Goal: Transaction & Acquisition: Purchase product/service

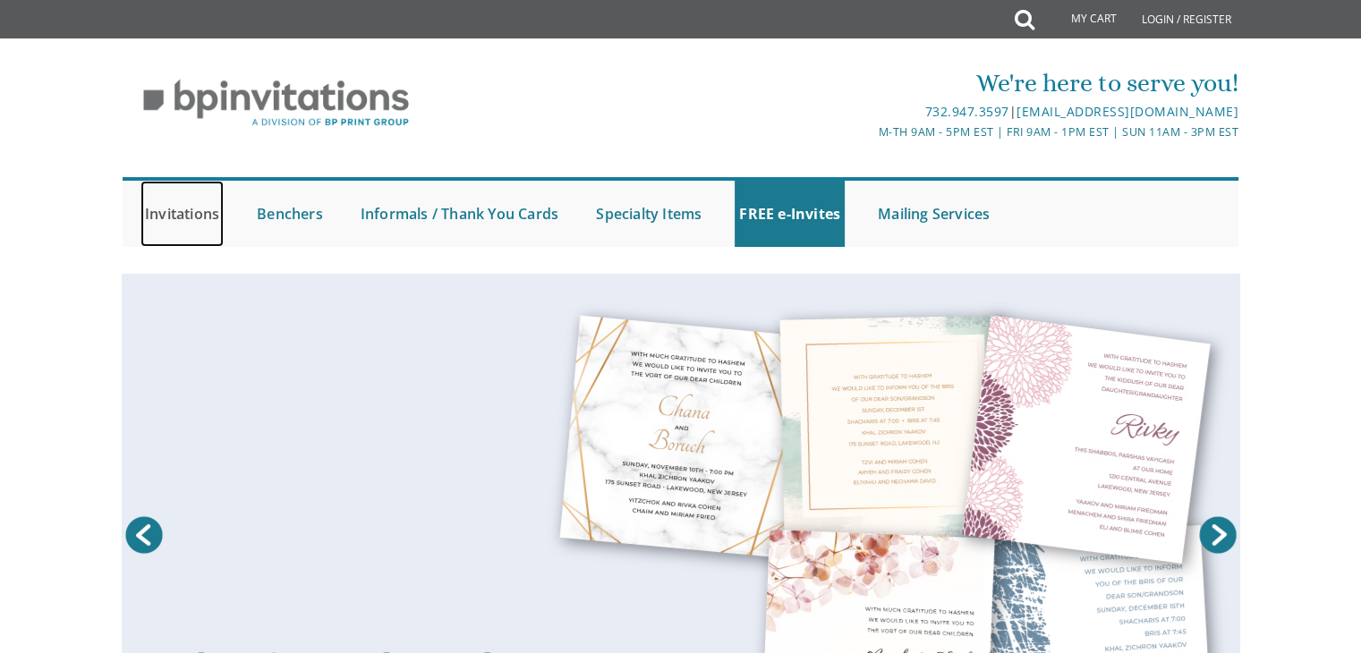
click at [162, 222] on link "Invitations" at bounding box center [182, 214] width 83 height 66
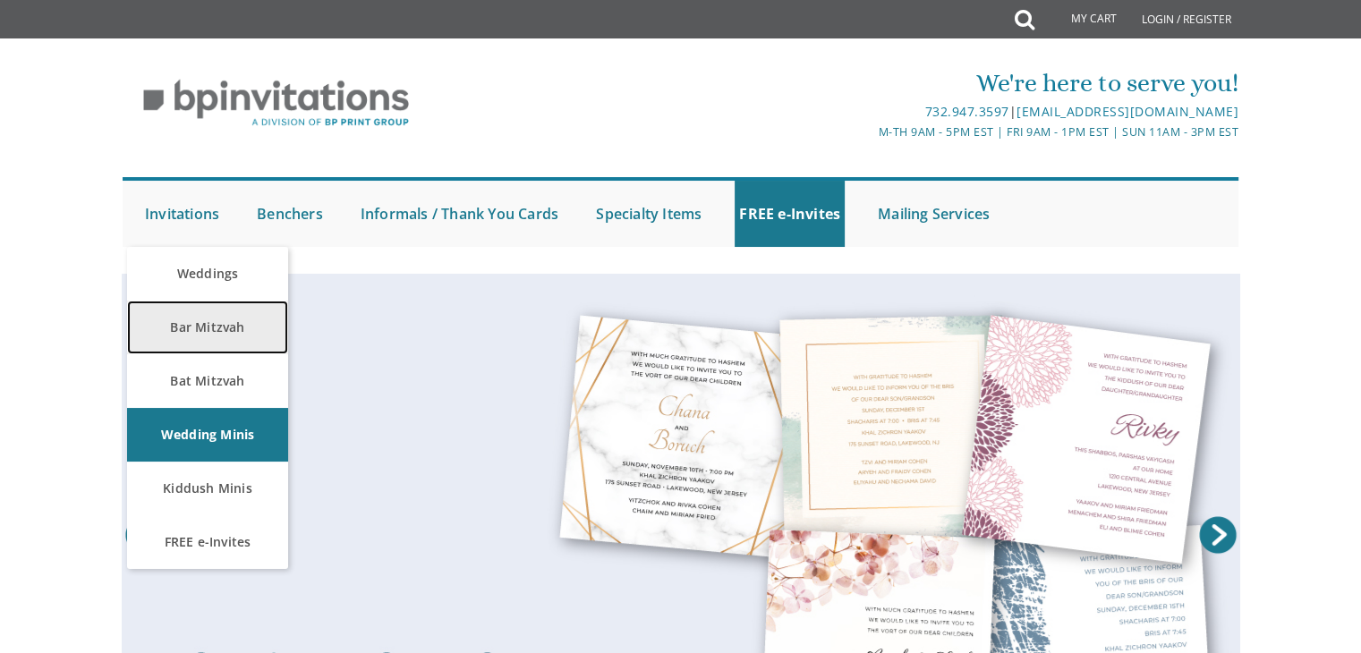
click at [192, 322] on link "Bar Mitzvah" at bounding box center [207, 328] width 161 height 54
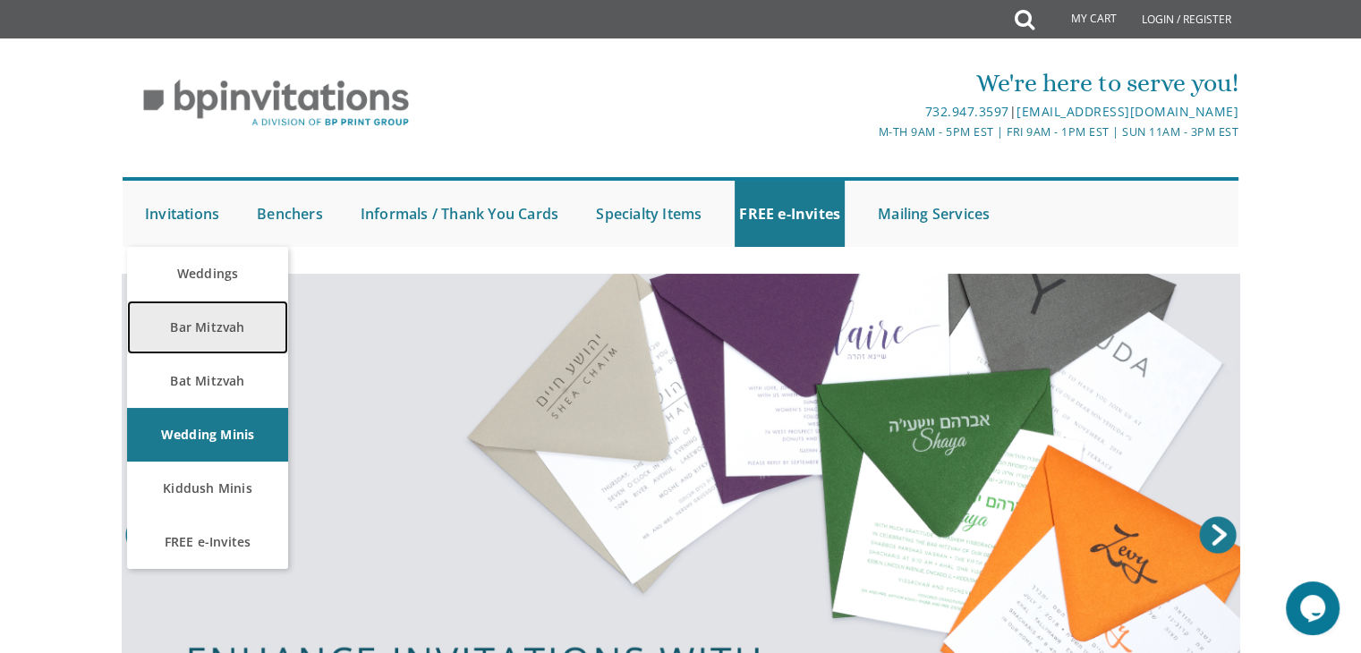
click at [190, 328] on link "Bar Mitzvah" at bounding box center [207, 328] width 161 height 54
click at [192, 328] on link "Bar Mitzvah" at bounding box center [207, 328] width 161 height 54
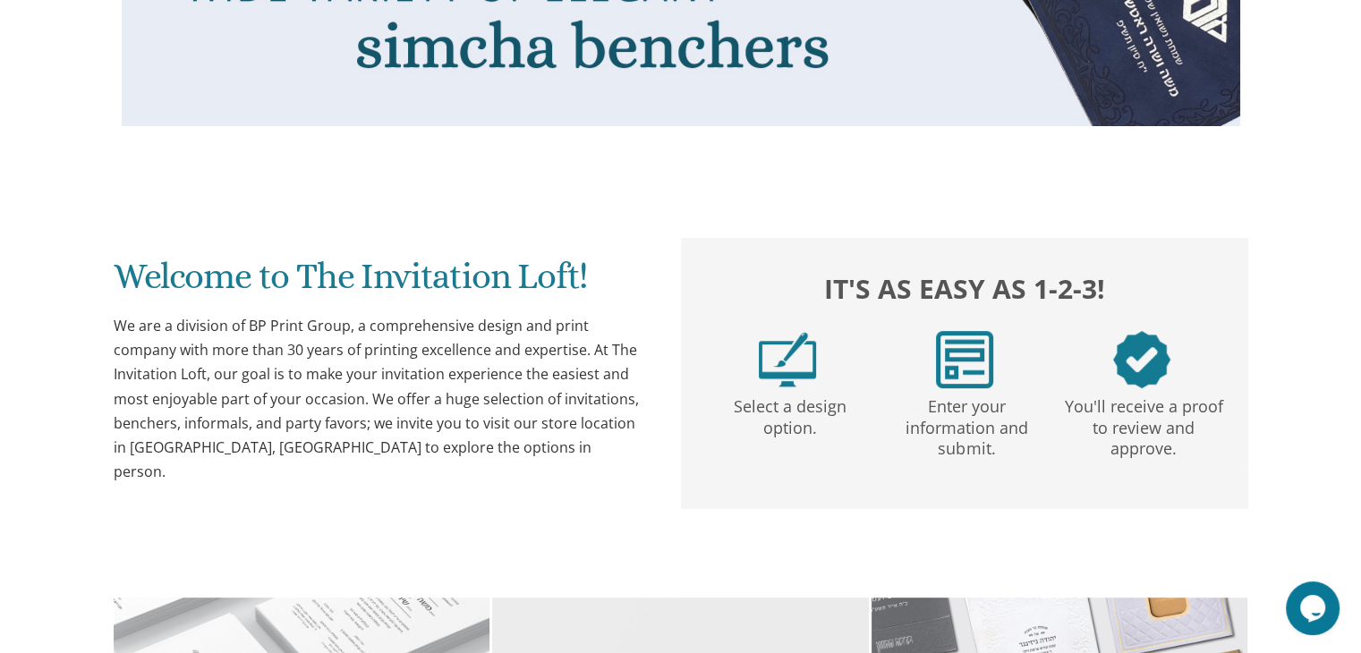
scroll to position [727, 0]
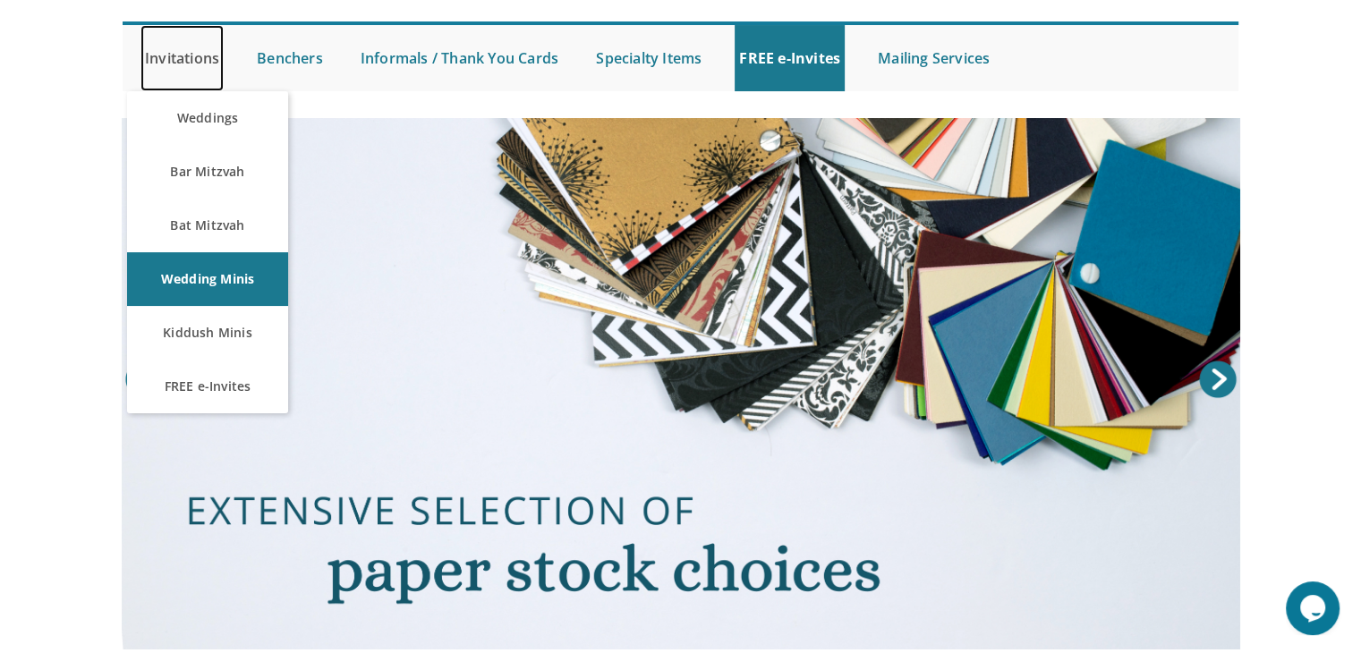
click at [155, 54] on link "Invitations" at bounding box center [182, 58] width 83 height 66
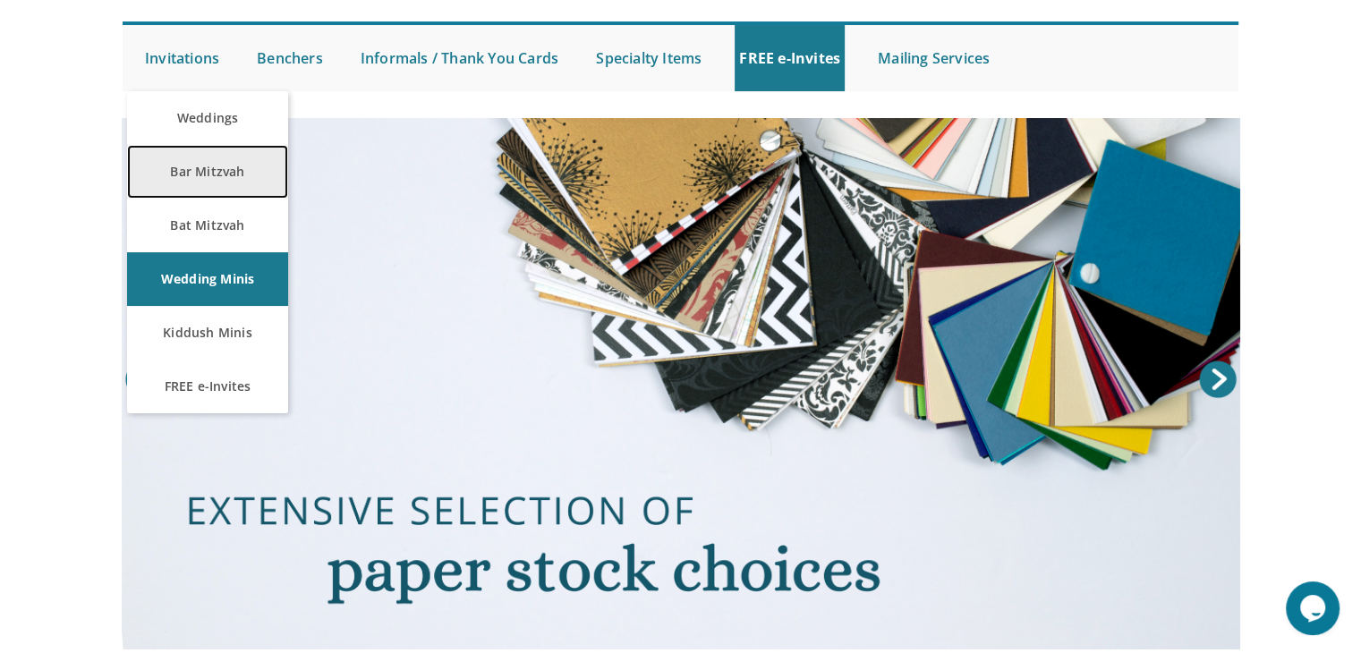
click at [226, 166] on link "Bar Mitzvah" at bounding box center [207, 172] width 161 height 54
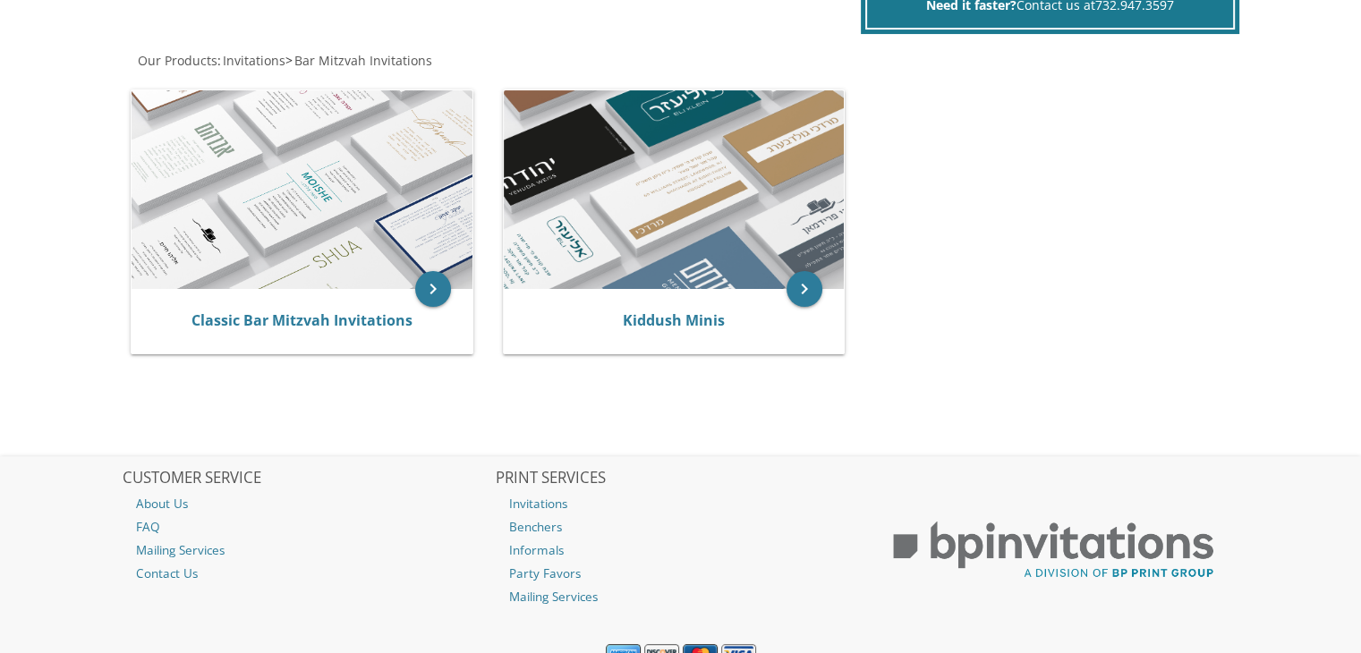
scroll to position [345, 0]
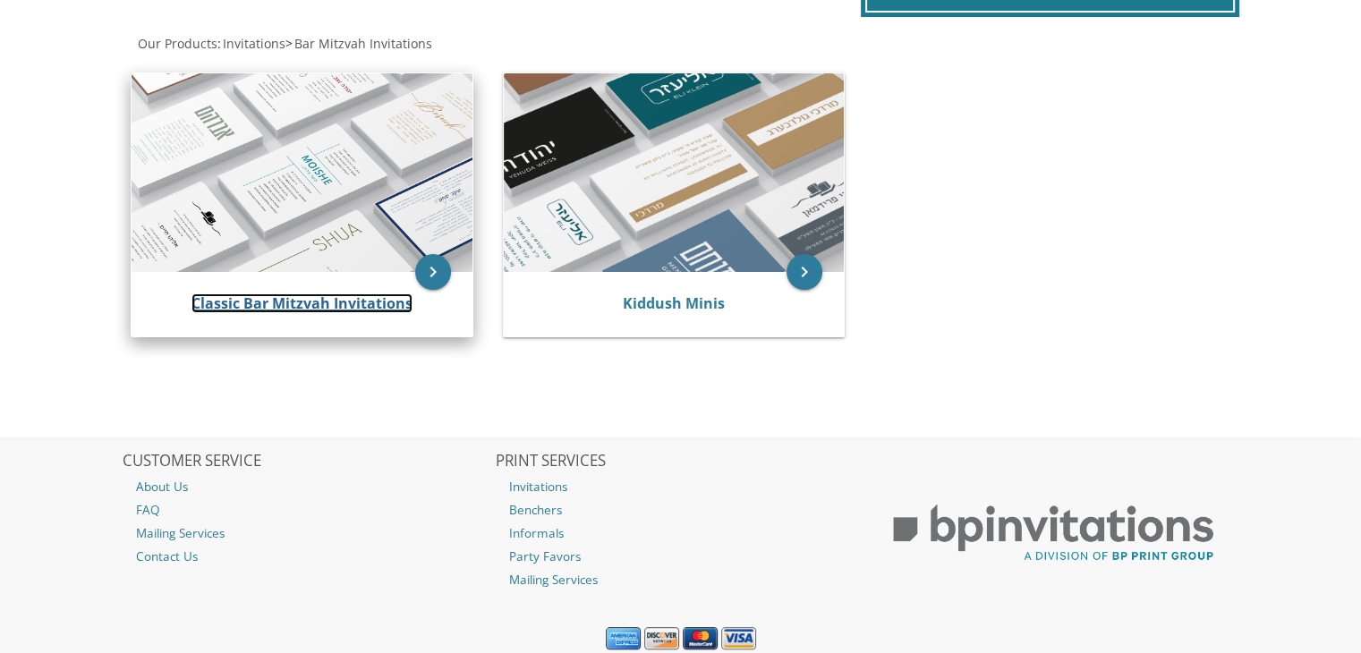
click at [371, 306] on link "Classic Bar Mitzvah Invitations" at bounding box center [302, 304] width 221 height 20
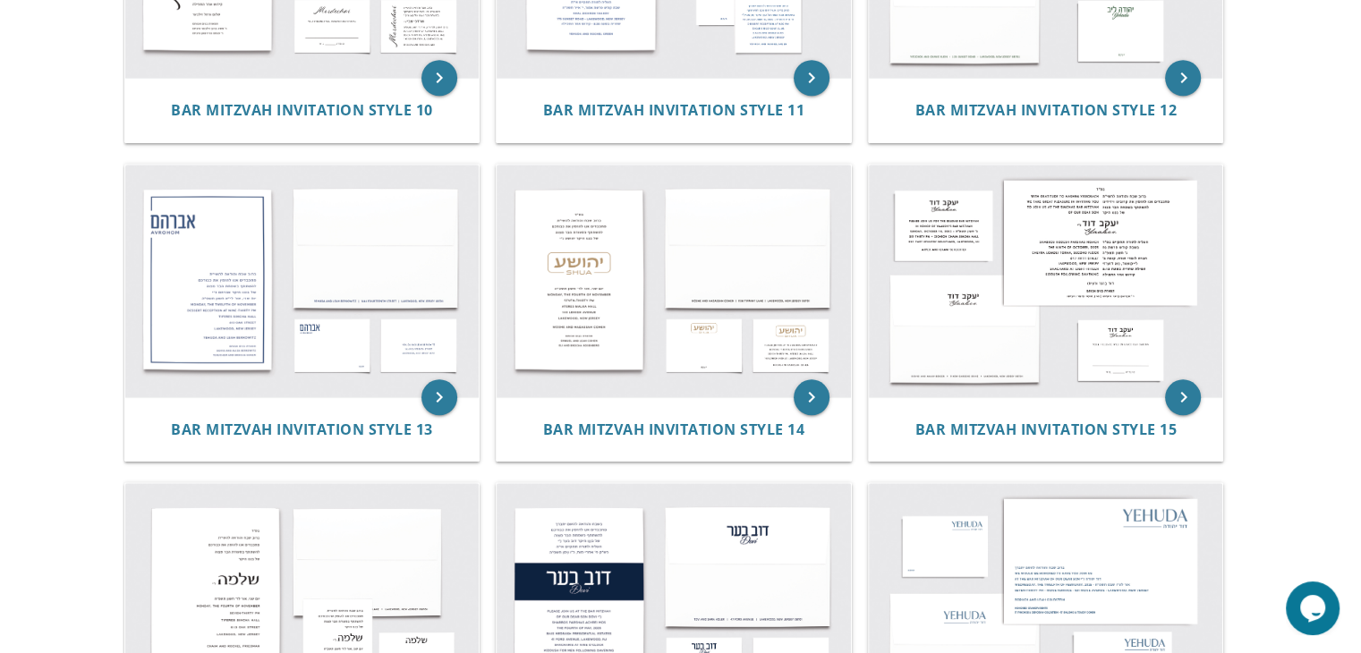
scroll to position [933, 0]
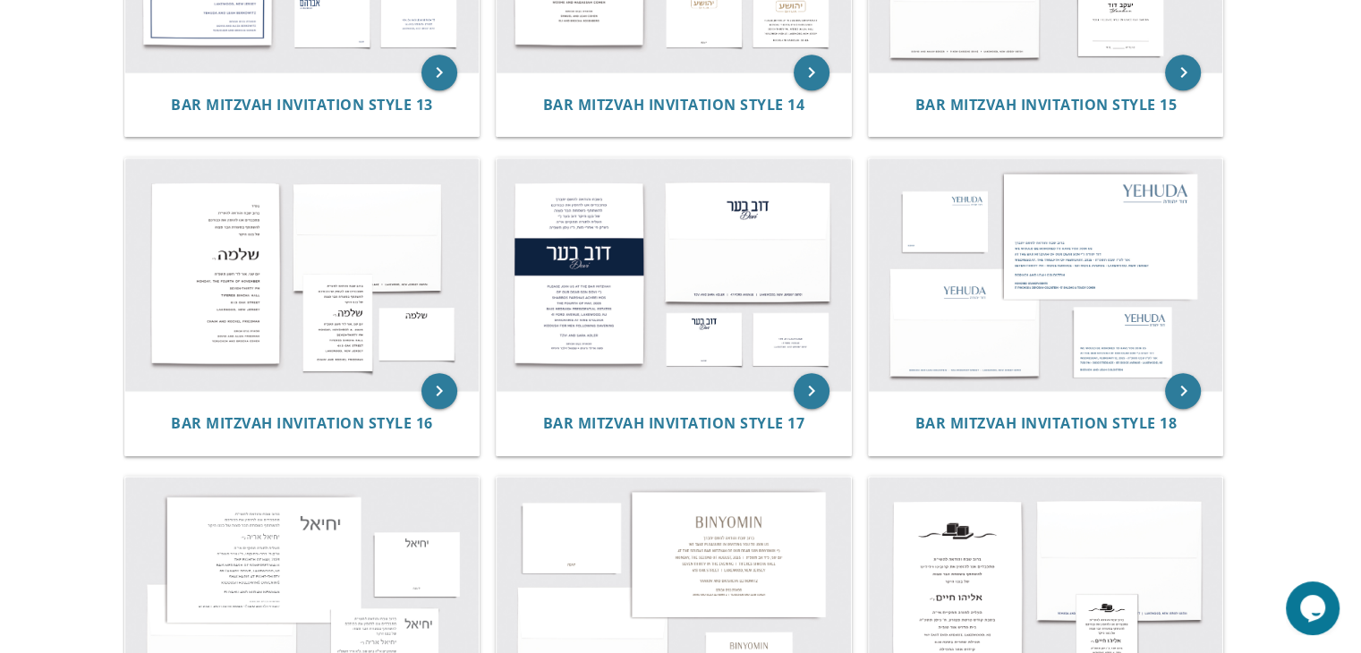
scroll to position [1864, 0]
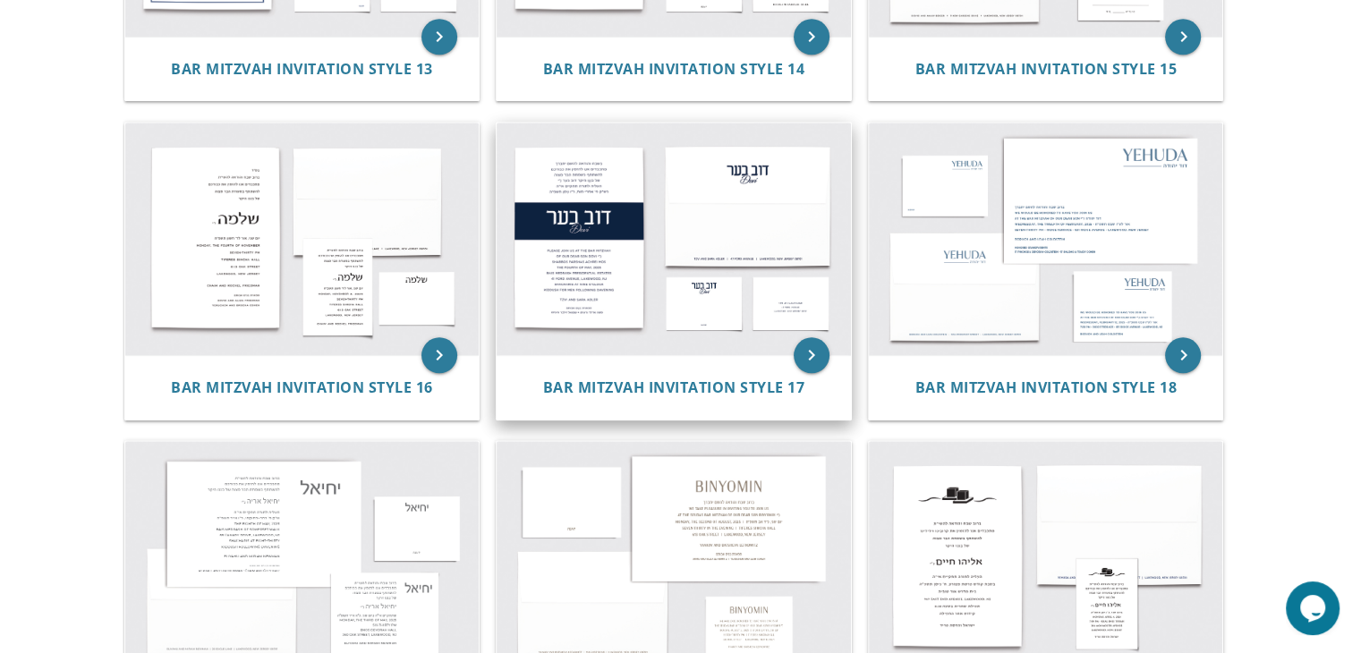
click at [692, 303] on img at bounding box center [674, 239] width 354 height 233
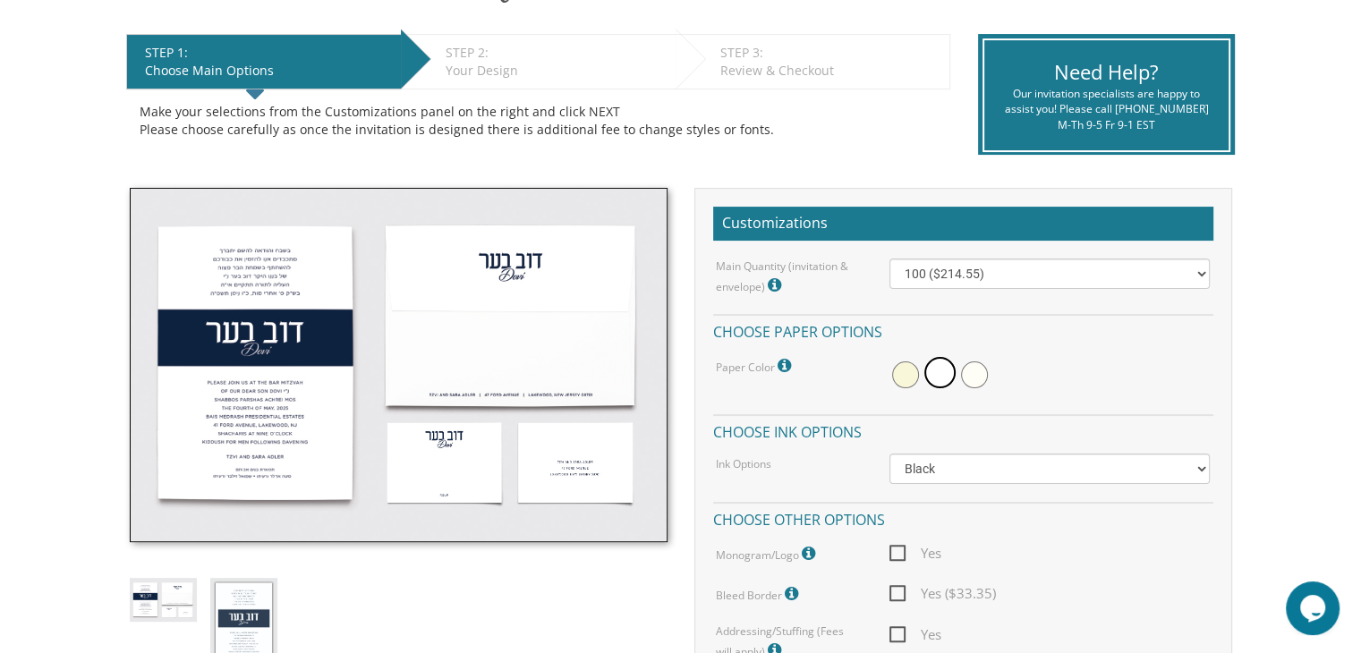
scroll to position [381, 0]
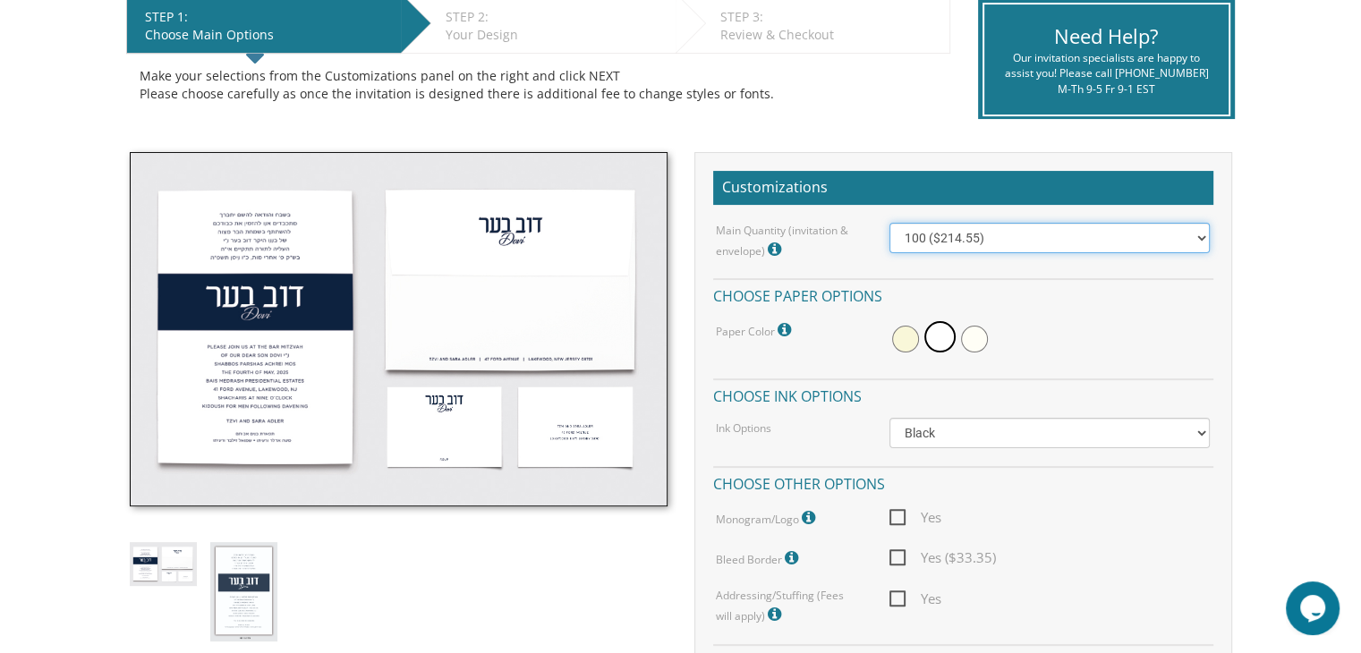
click at [1128, 233] on select "100 ($214.55) 200 ($254.60) 300 ($294.25) 400 ($333.55) 500 ($373.90) 600 ($413…" at bounding box center [1050, 238] width 320 height 30
select select "200"
click at [890, 223] on select "100 ($214.55) 200 ($254.60) 300 ($294.25) 400 ($333.55) 500 ($373.90) 600 ($413…" at bounding box center [1050, 238] width 320 height 30
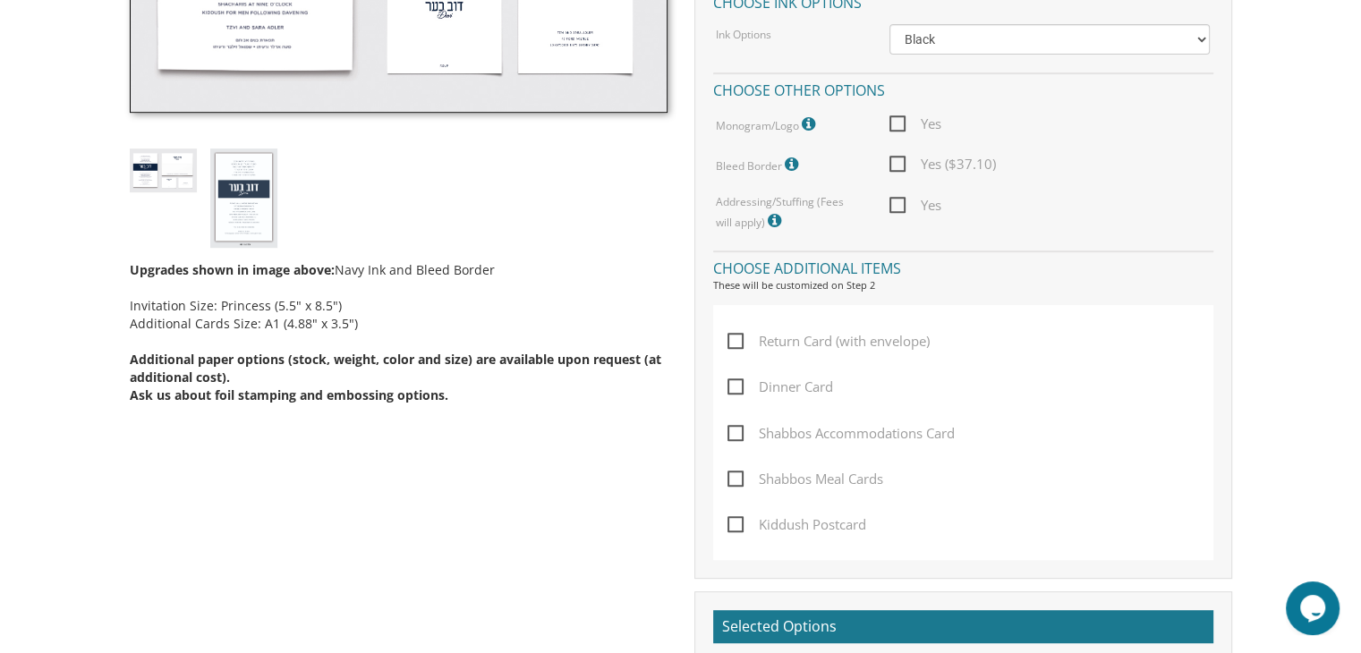
scroll to position [798, 0]
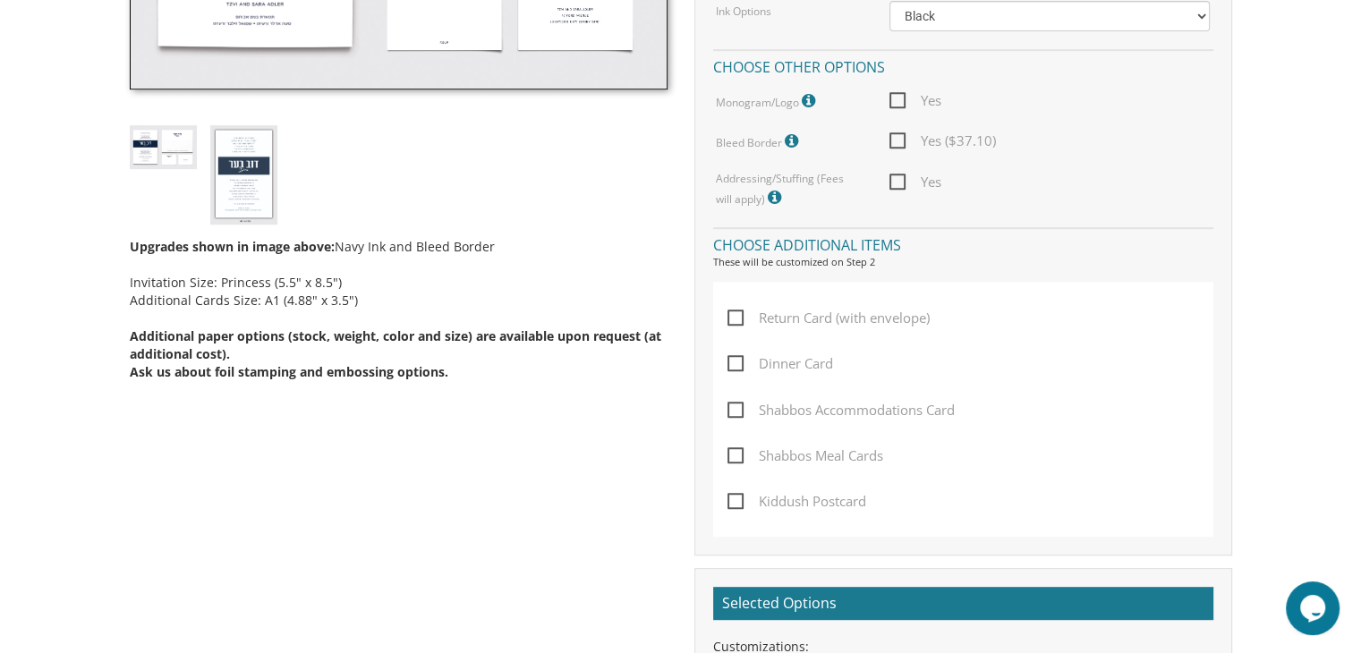
click at [737, 326] on span "Return Card (with envelope)" at bounding box center [829, 318] width 202 height 22
click at [737, 322] on input "Return Card (with envelope)" at bounding box center [734, 317] width 12 height 12
checkbox input "true"
click at [1360, 645] on body "My Cart {{shoppingcart.totalQuantityDisplay}} Total: {{shoppingcart.subtotal}} …" at bounding box center [680, 380] width 1361 height 2357
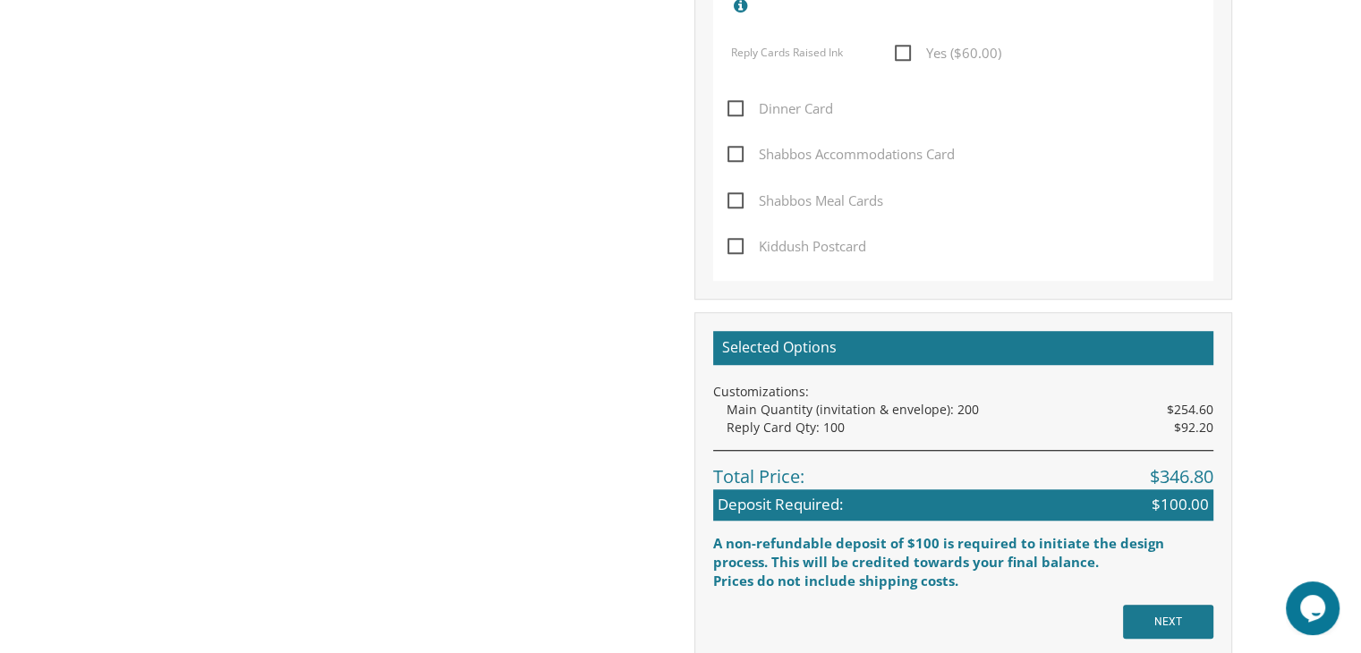
scroll to position [1275, 0]
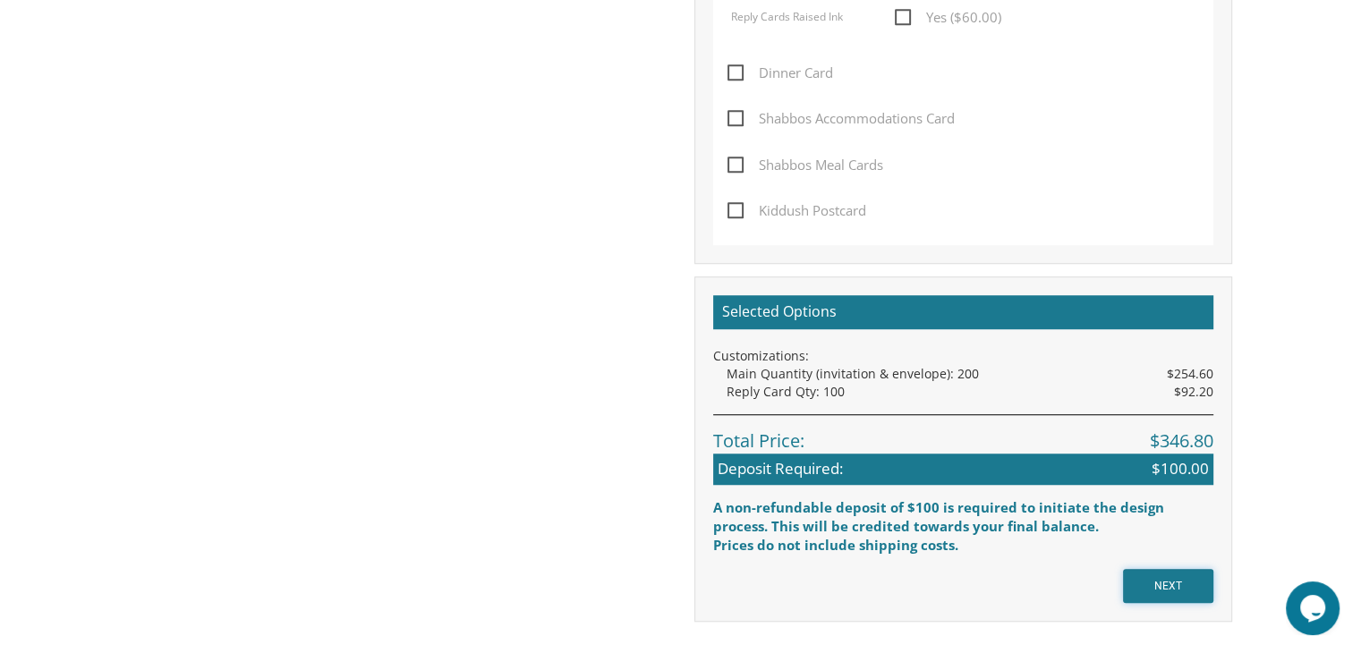
click at [1172, 587] on input "NEXT" at bounding box center [1168, 586] width 90 height 34
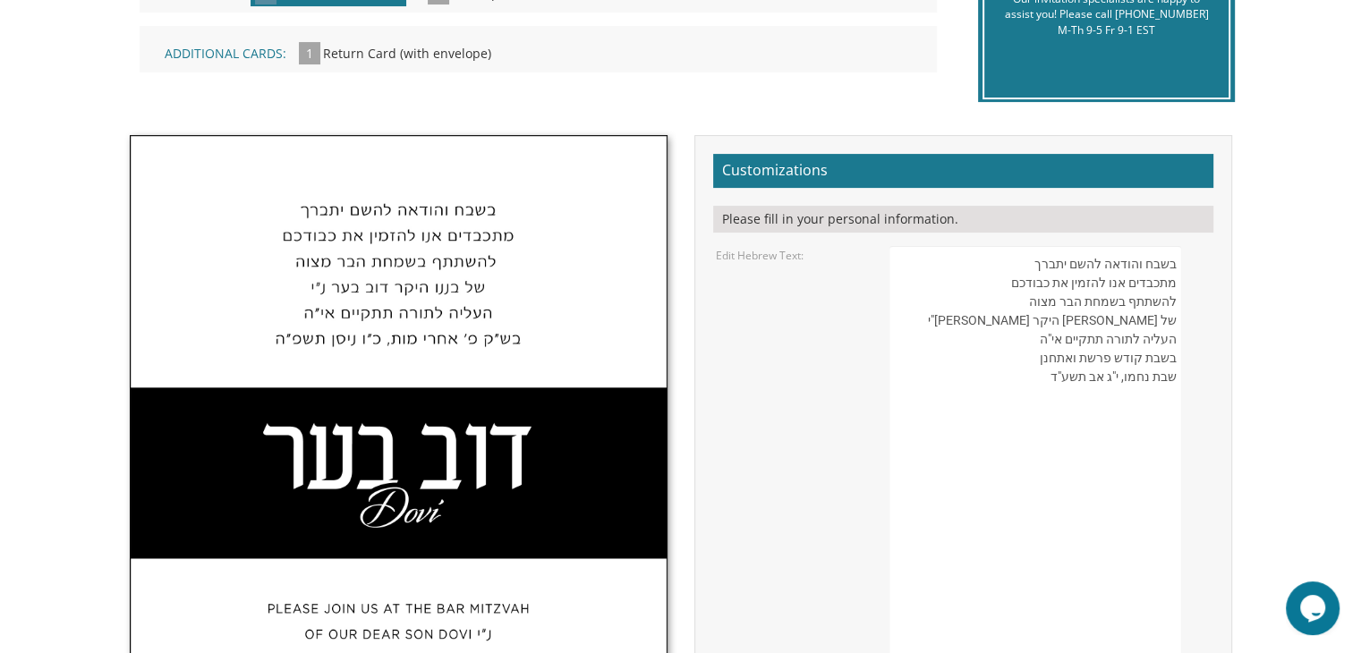
scroll to position [292, 0]
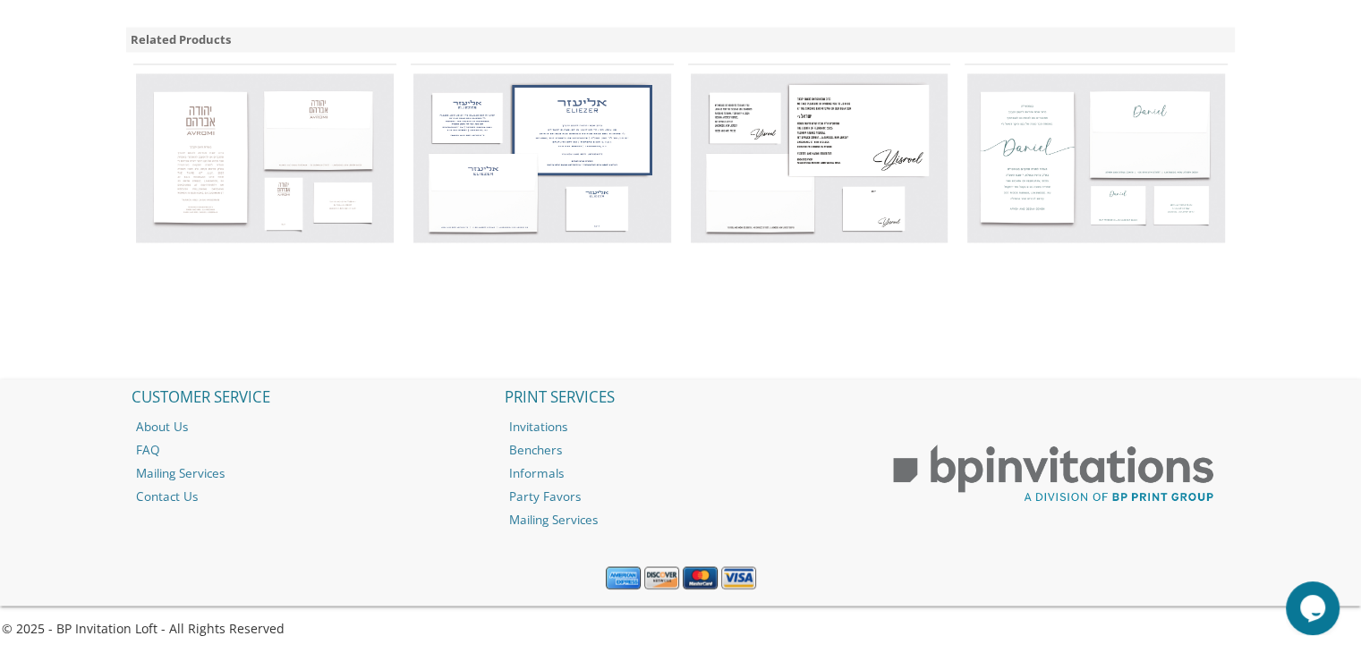
scroll to position [2553, 0]
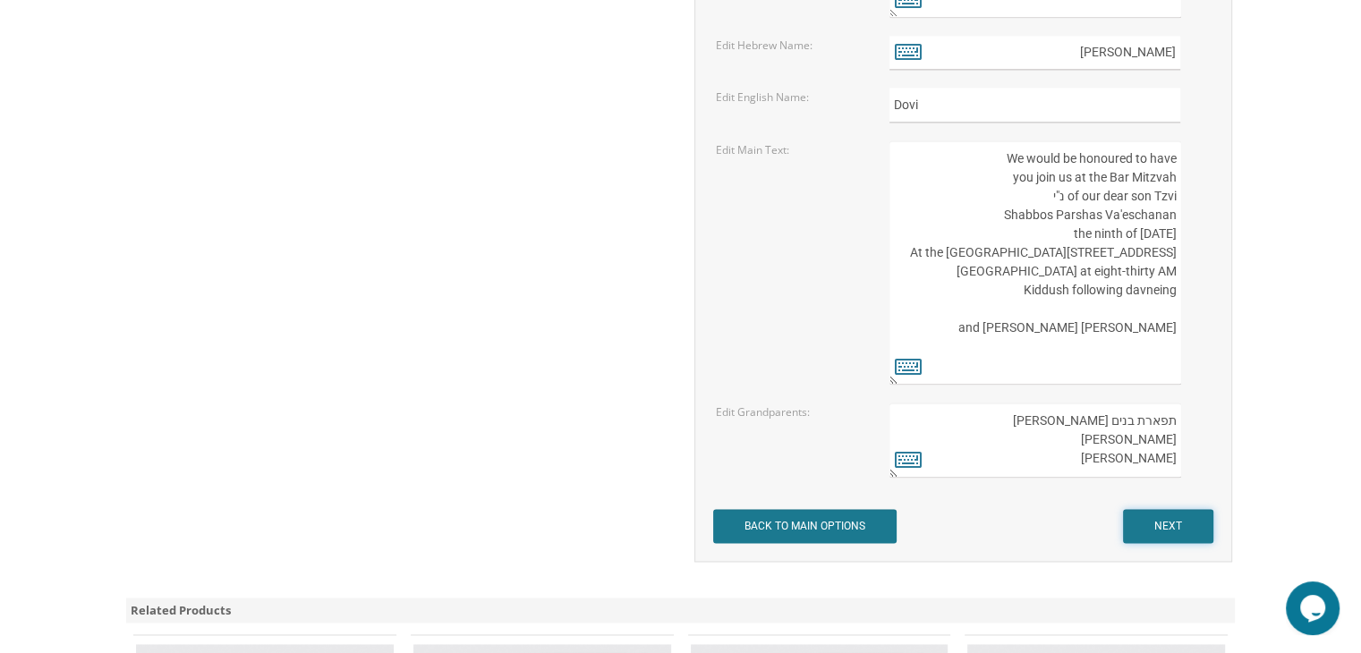
click at [1206, 522] on input "NEXT" at bounding box center [1168, 526] width 90 height 34
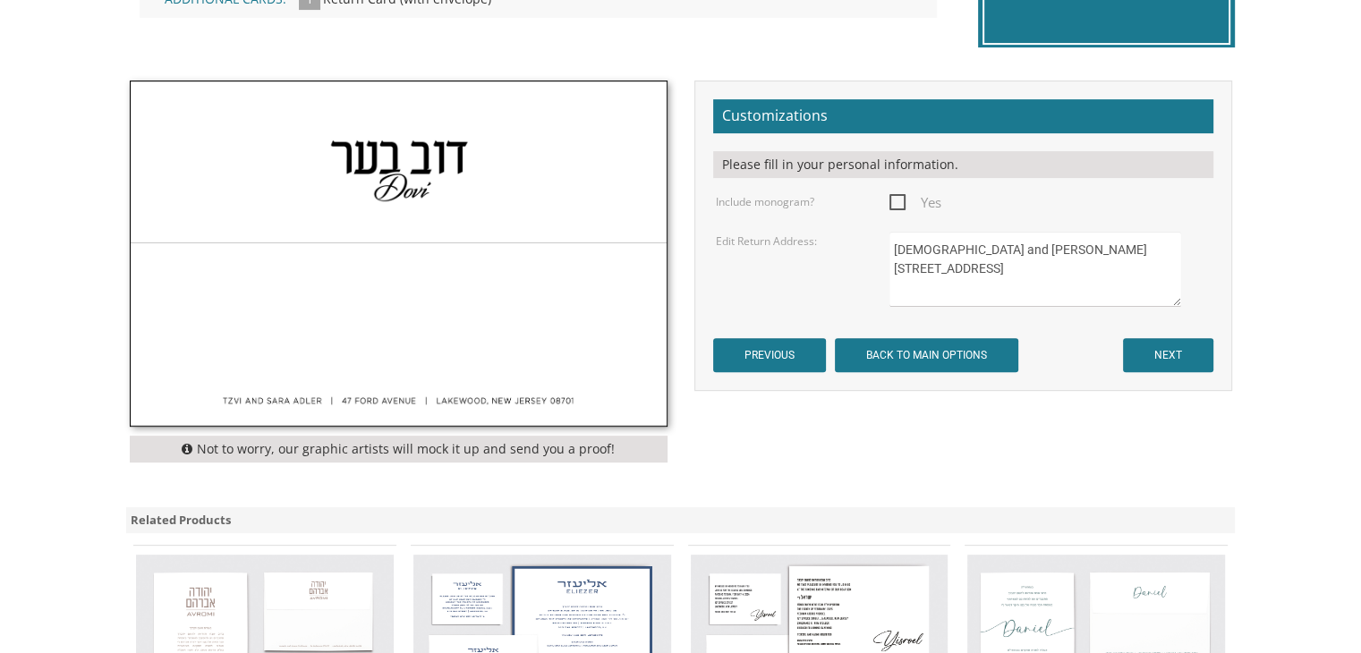
scroll to position [584, 0]
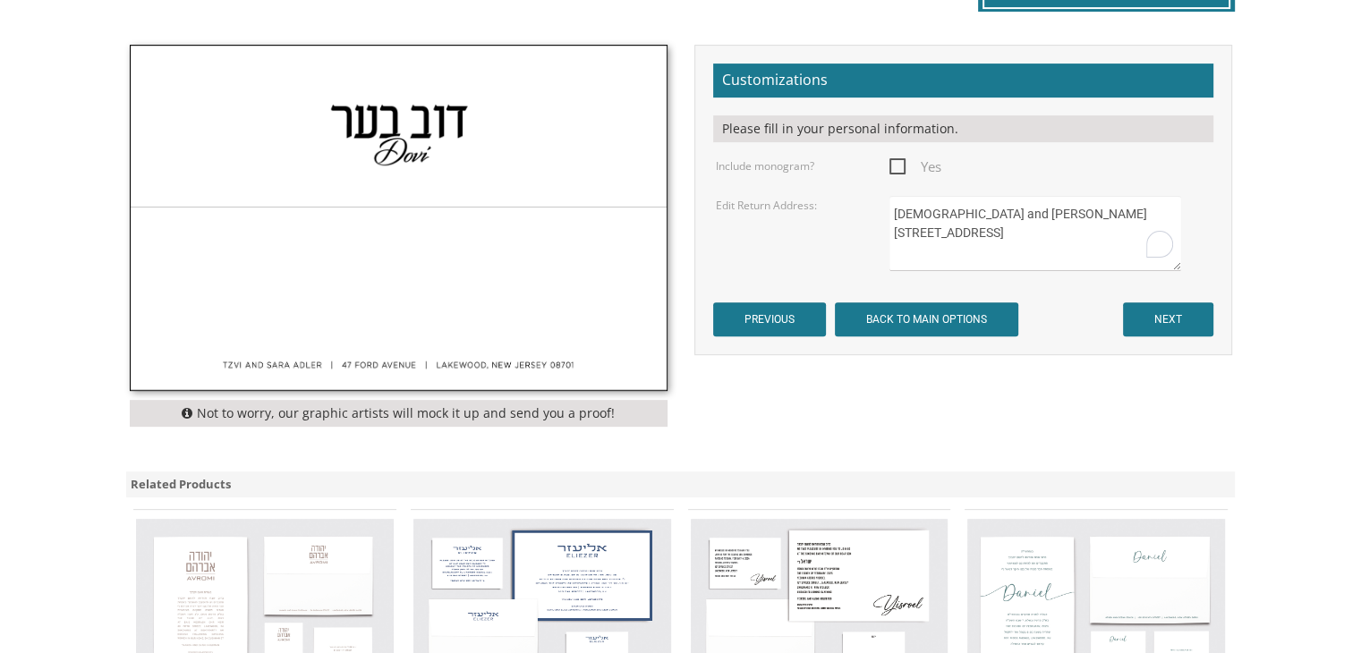
drag, startPoint x: 1011, startPoint y: 237, endPoint x: 990, endPoint y: 230, distance: 22.6
click at [990, 230] on textarea "Rabbi and Mrs. Boruch Kohn 583 Ridge Avenue Lakewood, NJ 08701" at bounding box center [1035, 233] width 291 height 75
drag, startPoint x: 984, startPoint y: 211, endPoint x: 1055, endPoint y: 217, distance: 71.0
click at [1055, 217] on textarea "Rabbi and Mrs. Boruch Kohn 583 Ridge Avenue Lakewood, NJ 08701" at bounding box center [1035, 233] width 291 height 75
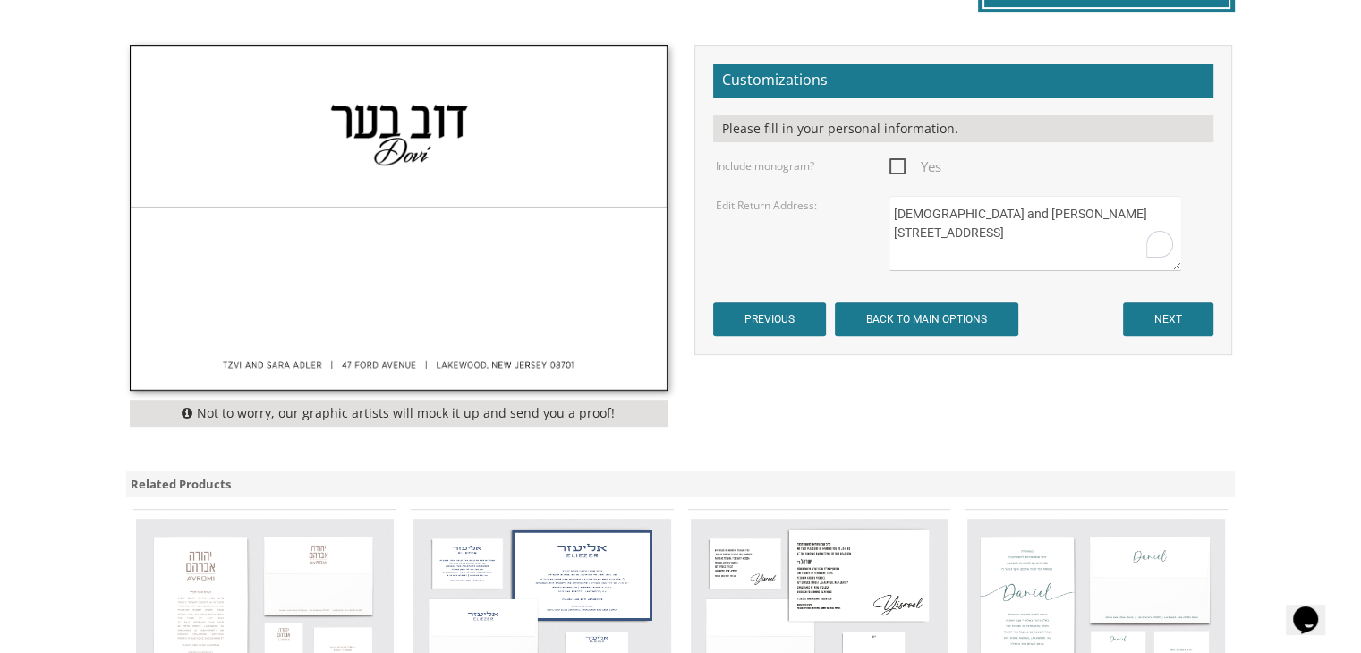
drag, startPoint x: 1000, startPoint y: 237, endPoint x: 891, endPoint y: 237, distance: 108.3
click at [891, 237] on textarea "Rabbi and Mrs. Boruch Kohn 583 Ridge Avenue Lakewood, NJ 08701" at bounding box center [1035, 233] width 291 height 75
type textarea "Rabbi and Mrs. Avrohom Adlin 317 Caranetta Dr. Lakewood, NJ 08701"
click at [1173, 321] on input "NEXT" at bounding box center [1168, 320] width 90 height 34
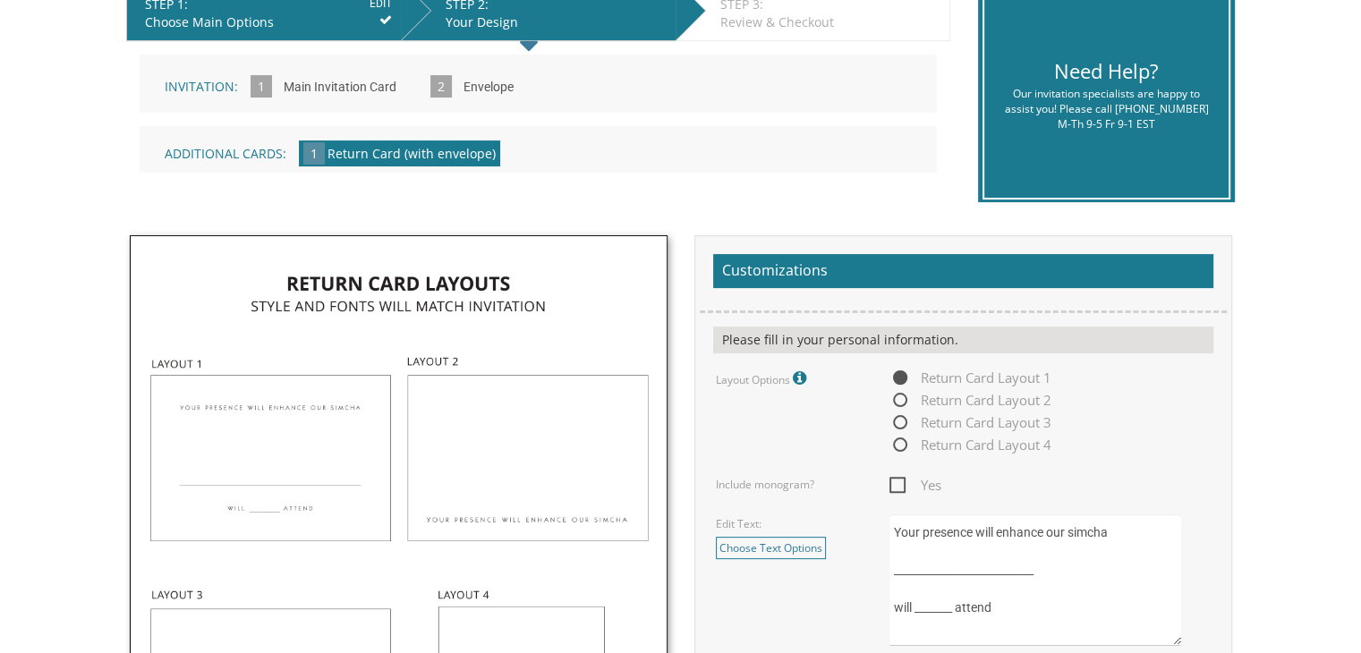
scroll to position [524, 0]
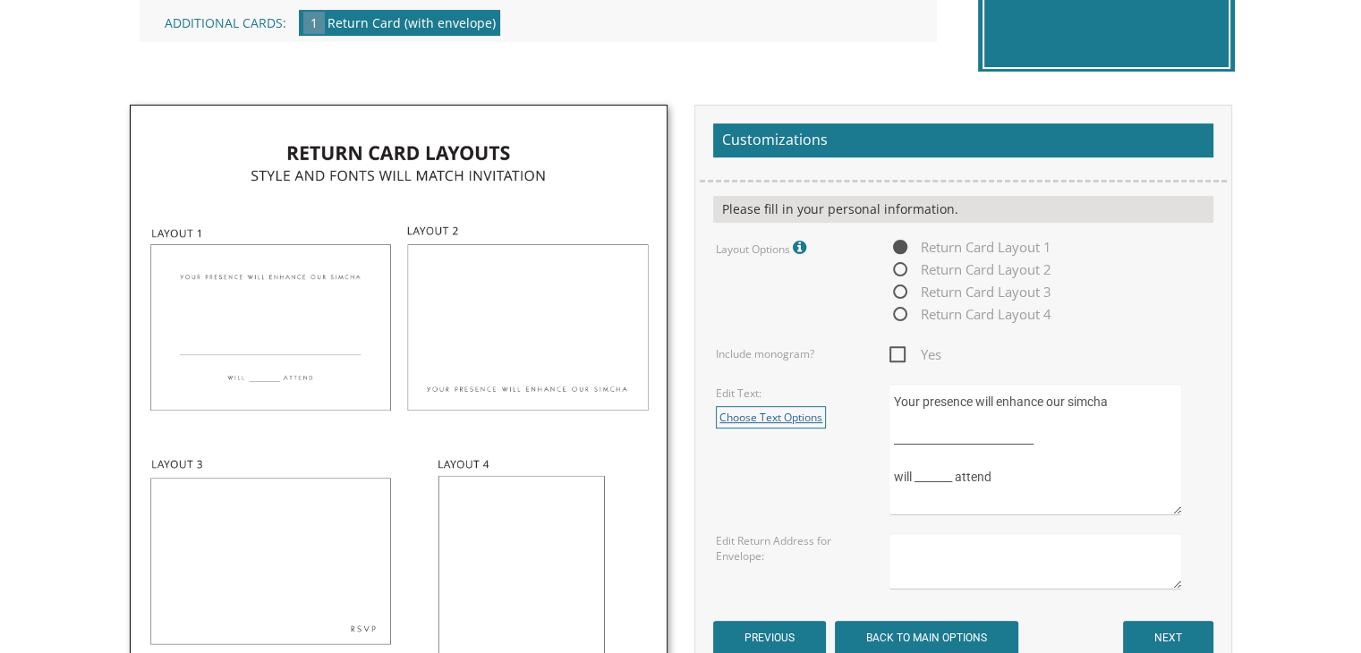
click at [763, 414] on link "Choose Text Options" at bounding box center [771, 417] width 110 height 22
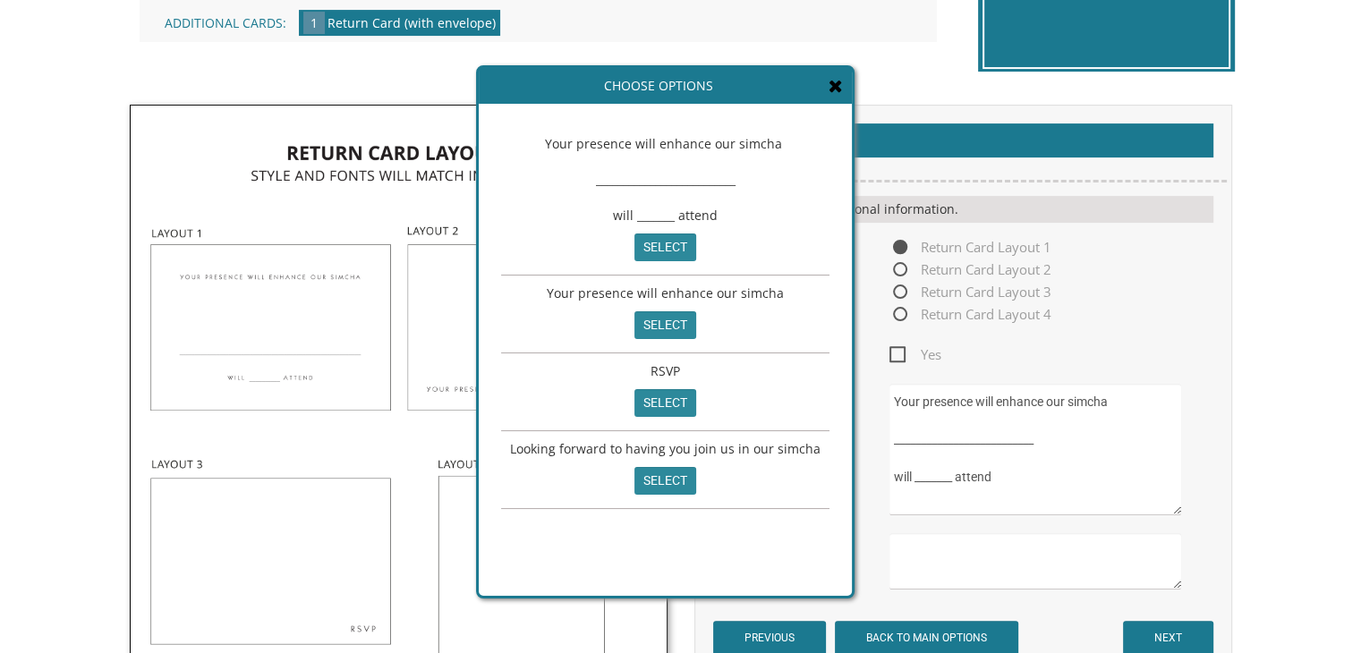
click at [816, 83] on div "Choose Options" at bounding box center [665, 86] width 373 height 36
click at [829, 87] on icon at bounding box center [836, 86] width 14 height 18
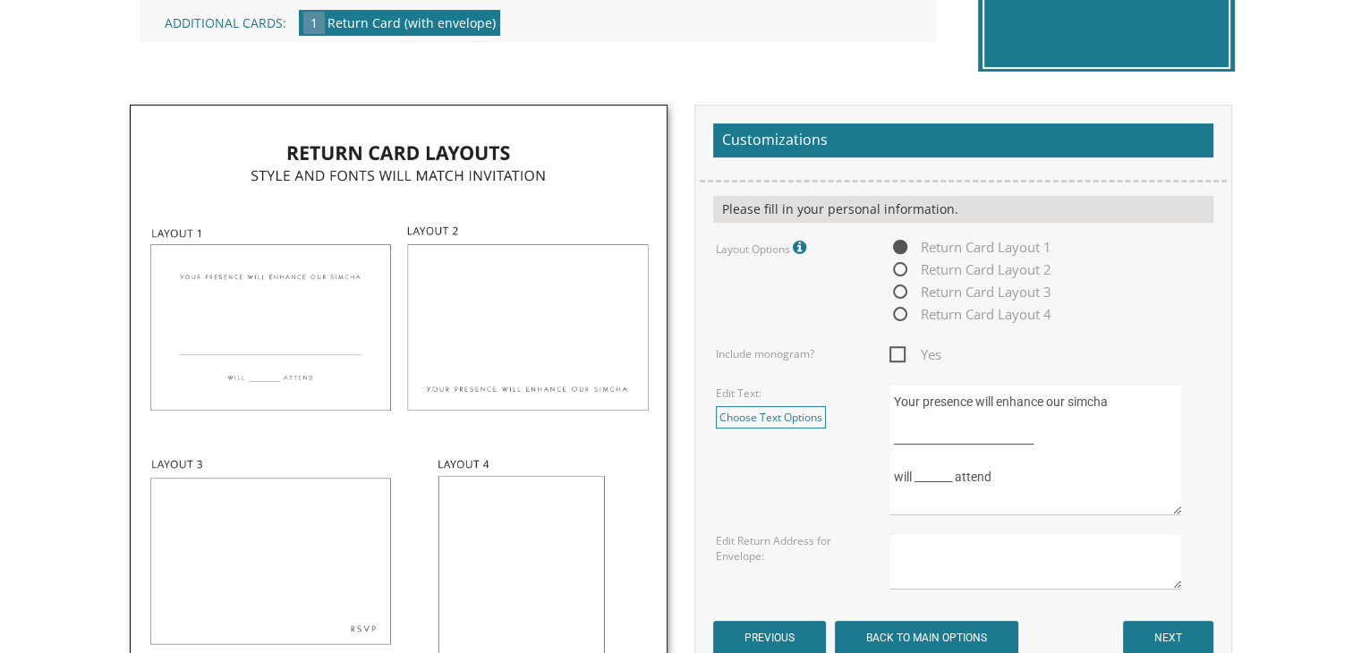
click at [746, 392] on label "Edit Text:" at bounding box center [739, 393] width 46 height 15
drag, startPoint x: 975, startPoint y: 388, endPoint x: 872, endPoint y: 425, distance: 109.3
click at [872, 425] on div "Edit Text: Choose Text Options Your presence will enhance our simcha __________…" at bounding box center [963, 450] width 521 height 132
drag, startPoint x: 1028, startPoint y: 438, endPoint x: 890, endPoint y: 422, distance: 139.6
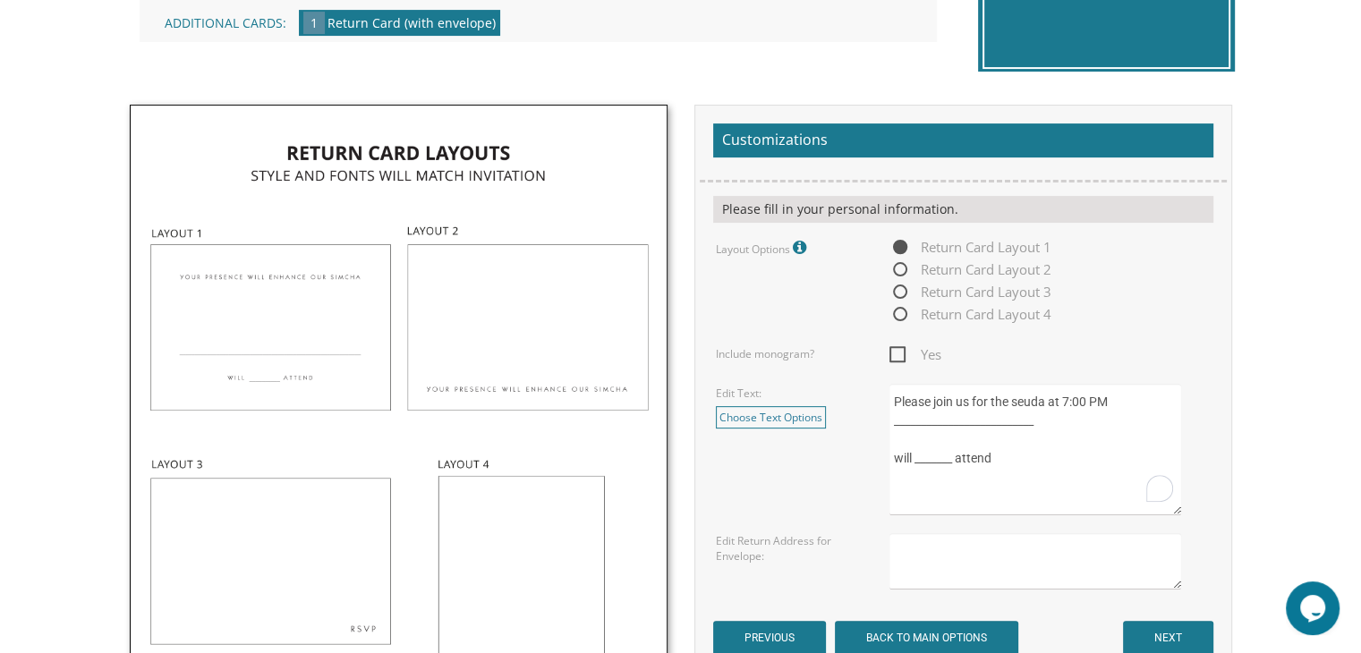
click at [890, 422] on textarea "Your presence will enhance our simcha __________________________ will _______ a…" at bounding box center [1035, 450] width 291 height 132
click at [894, 427] on textarea "Your presence will enhance our simcha __________________________ will _______ a…" at bounding box center [1035, 450] width 291 height 132
click at [1078, 420] on textarea "Your presence will enhance our simcha __________________________ will _______ a…" at bounding box center [1035, 450] width 291 height 132
click at [898, 399] on textarea "Your presence will enhance our simcha __________________________ will _______ a…" at bounding box center [1035, 450] width 291 height 132
click at [895, 402] on textarea "Your presence will enhance our simcha __________________________ will _______ a…" at bounding box center [1035, 450] width 291 height 132
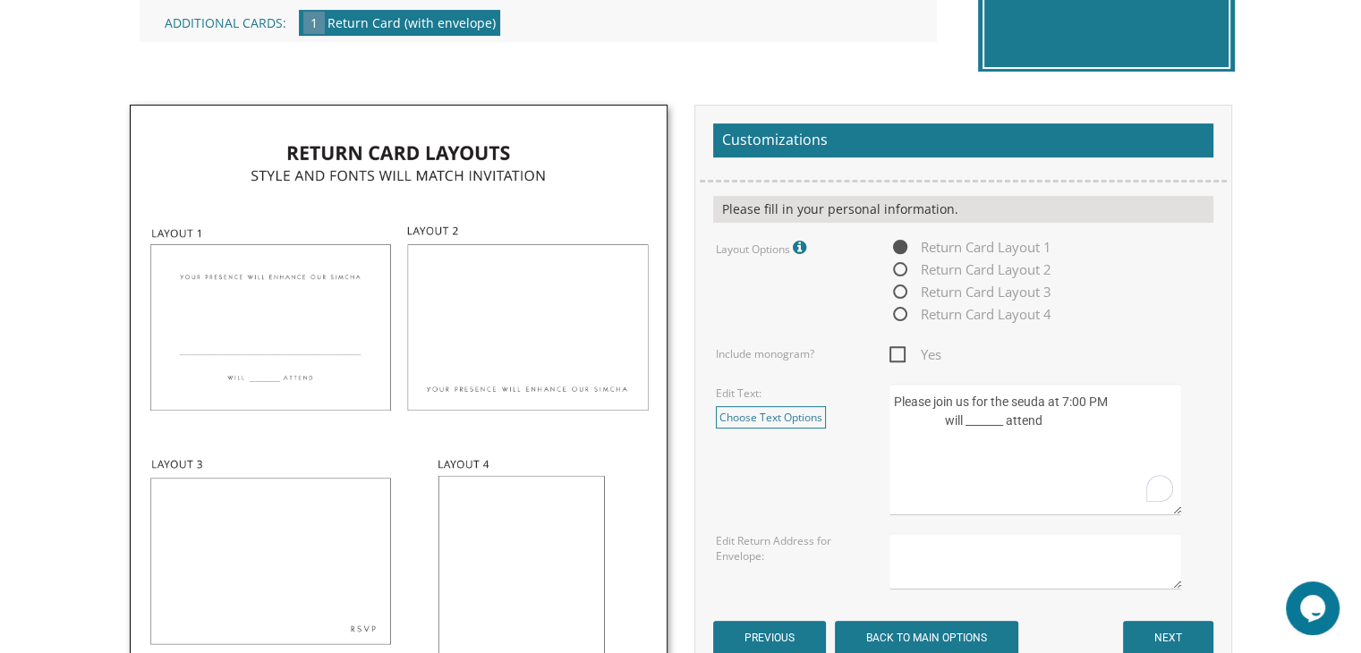
type textarea "Please join us for the seuda at 7:00 PM will _______ attend"
click at [907, 262] on span "Return Card Layout 2" at bounding box center [971, 270] width 162 height 22
click at [901, 265] on input "Return Card Layout 2" at bounding box center [896, 271] width 12 height 12
radio input "true"
click at [899, 236] on span "Return Card Layout 1" at bounding box center [971, 247] width 162 height 22
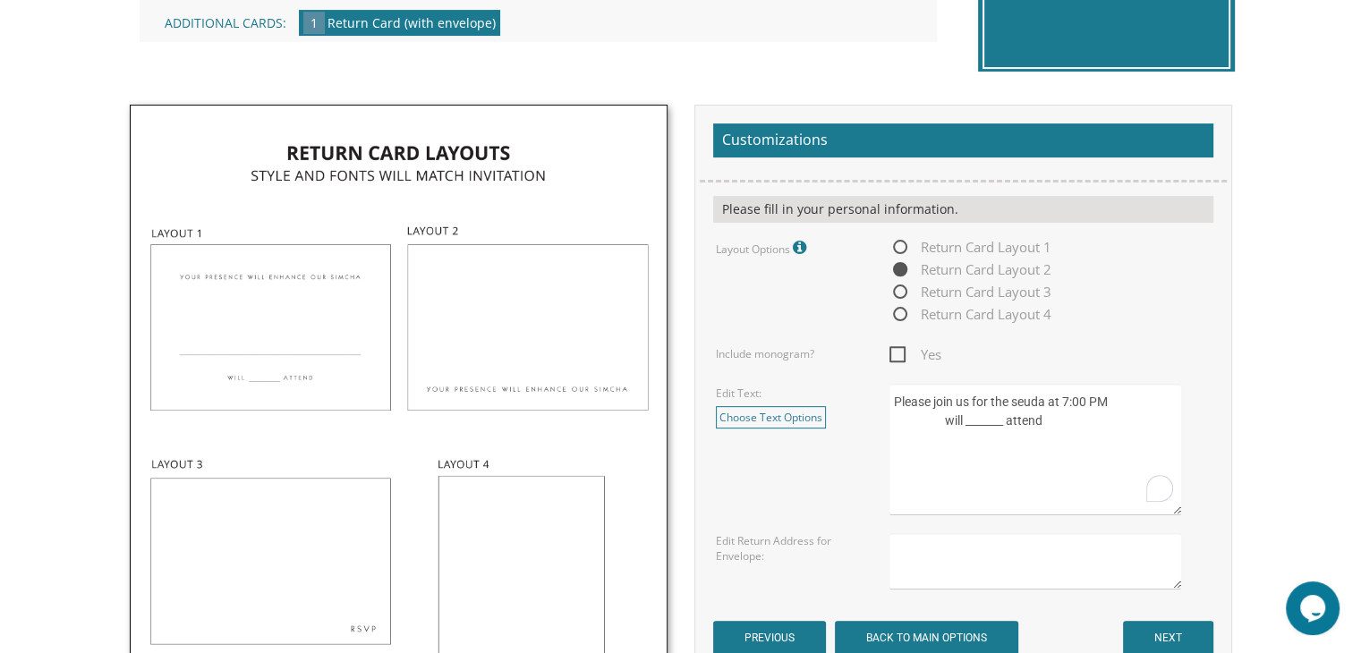
click at [899, 243] on input "Return Card Layout 1" at bounding box center [896, 249] width 12 height 12
radio input "true"
click at [896, 286] on span "Return Card Layout 3" at bounding box center [971, 292] width 162 height 22
click at [896, 287] on input "Return Card Layout 3" at bounding box center [896, 293] width 12 height 12
radio input "true"
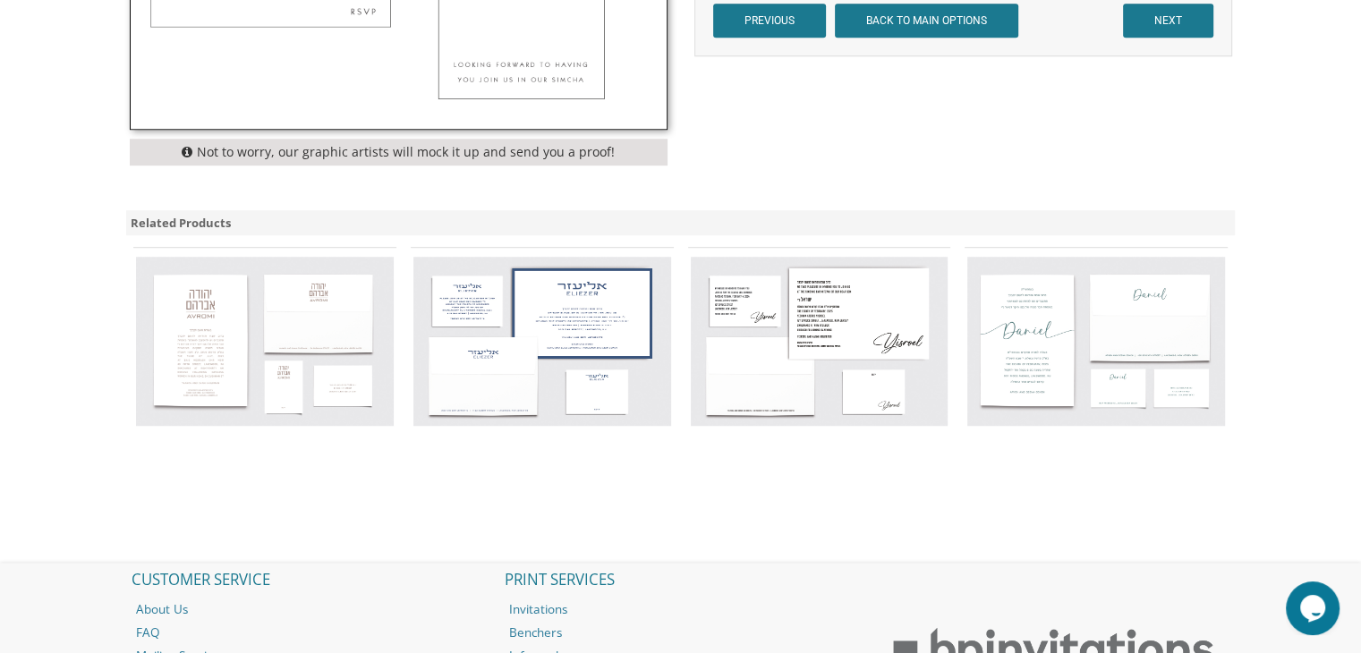
scroll to position [1207, 0]
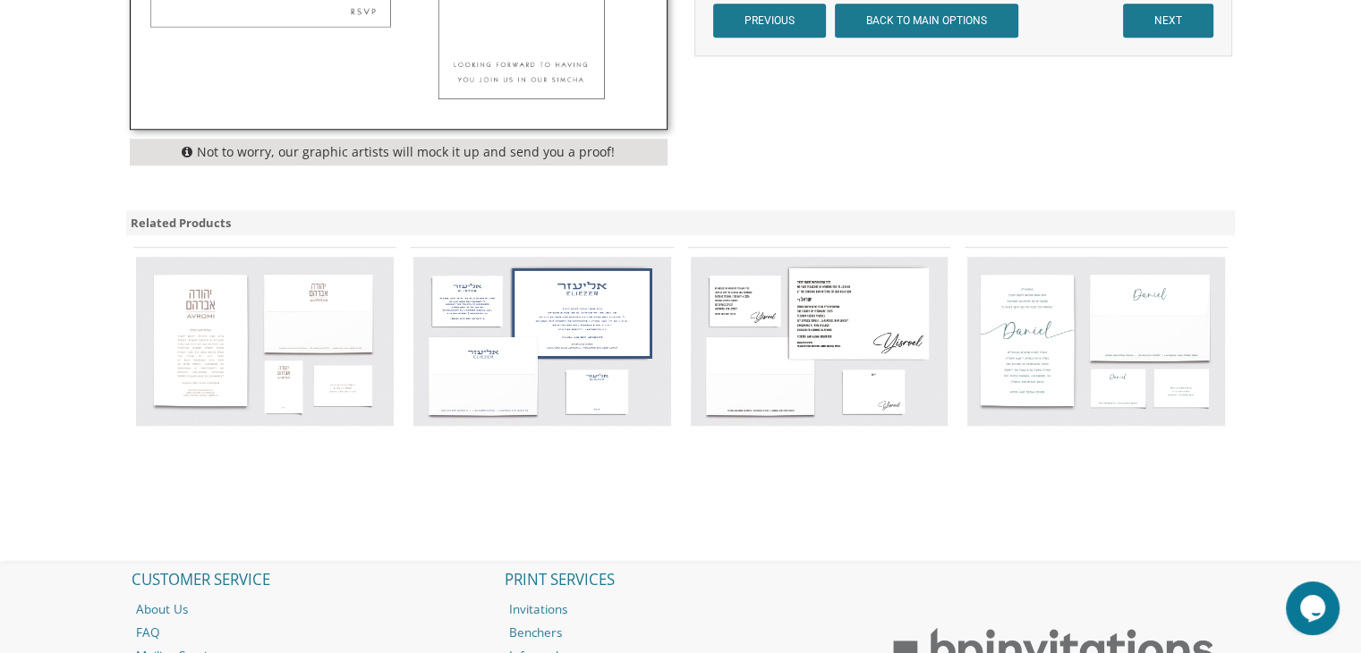
scroll to position [571, 0]
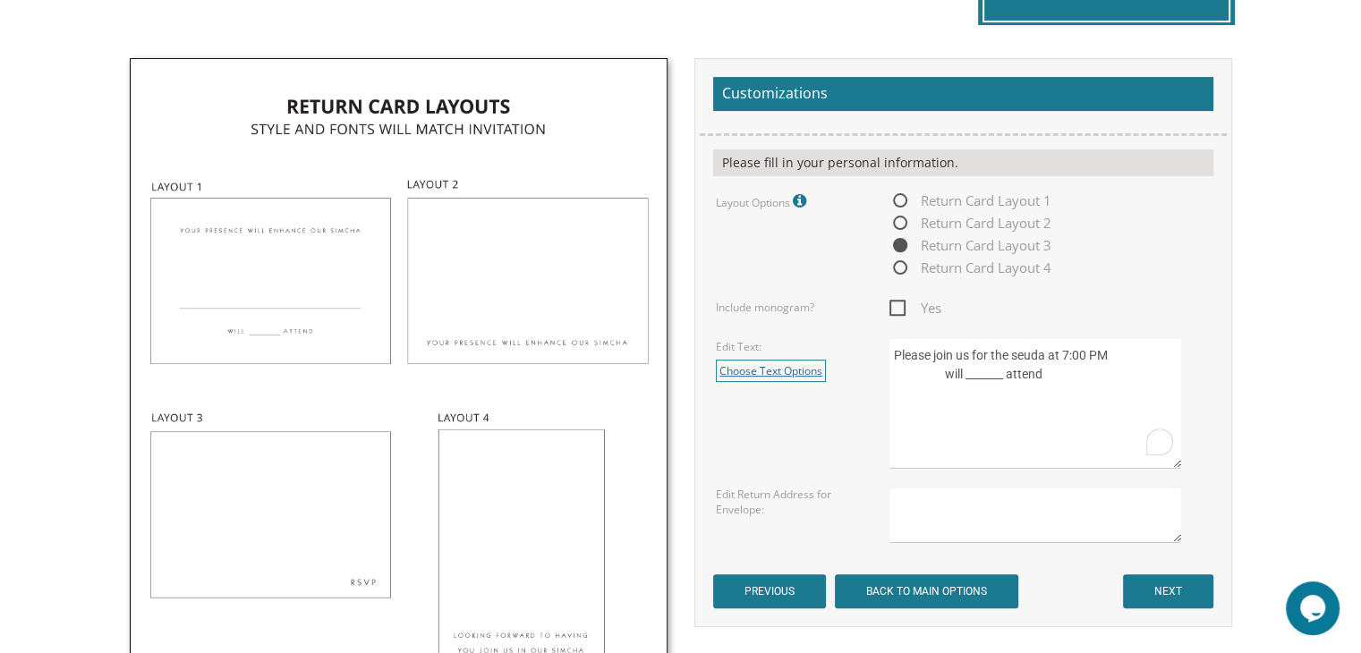
click at [782, 364] on link "Choose Text Options" at bounding box center [771, 371] width 110 height 22
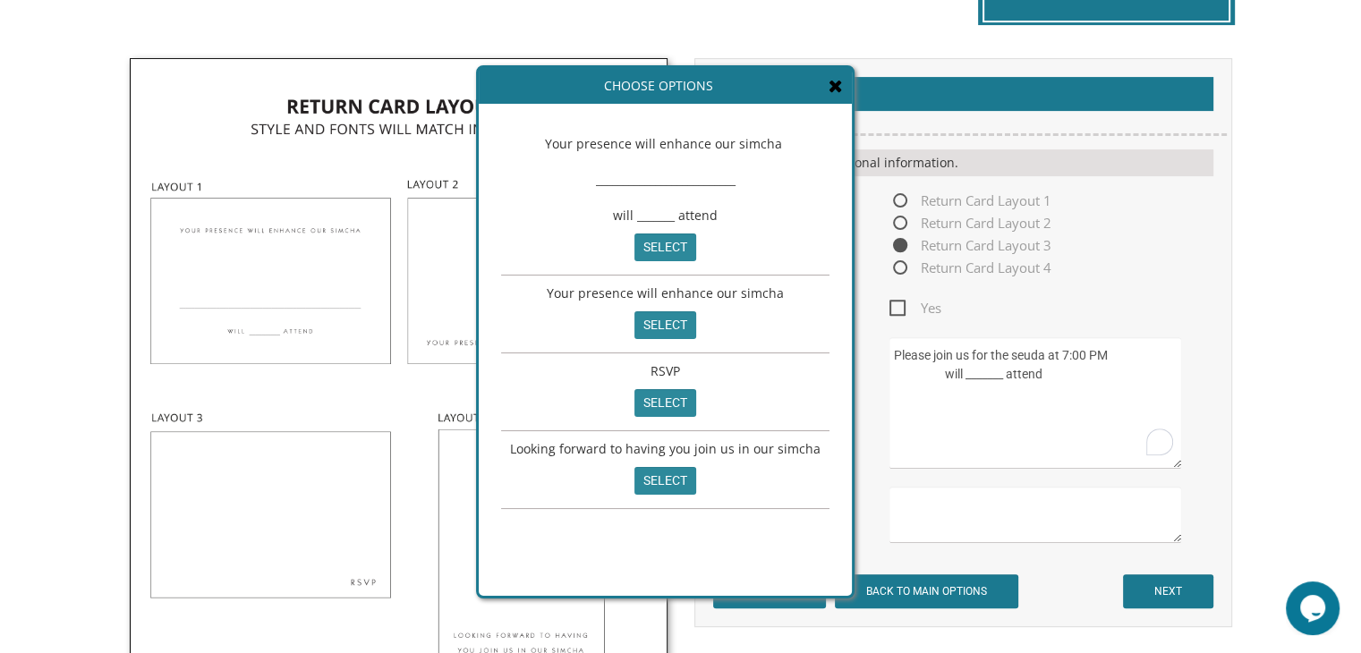
click at [958, 371] on textarea "Your presence will enhance our simcha __________________________ will _______ a…" at bounding box center [1035, 403] width 291 height 132
drag, startPoint x: 1056, startPoint y: 342, endPoint x: 1088, endPoint y: 388, distance: 55.9
click at [1088, 388] on textarea "Your presence will enhance our simcha __________________________ will _______ a…" at bounding box center [1035, 403] width 291 height 132
click at [1088, 386] on textarea "Your presence will enhance our simcha __________________________ will _______ a…" at bounding box center [1035, 403] width 291 height 132
type textarea "Please join us for the seuda at 7:00 PM will _______ attend"
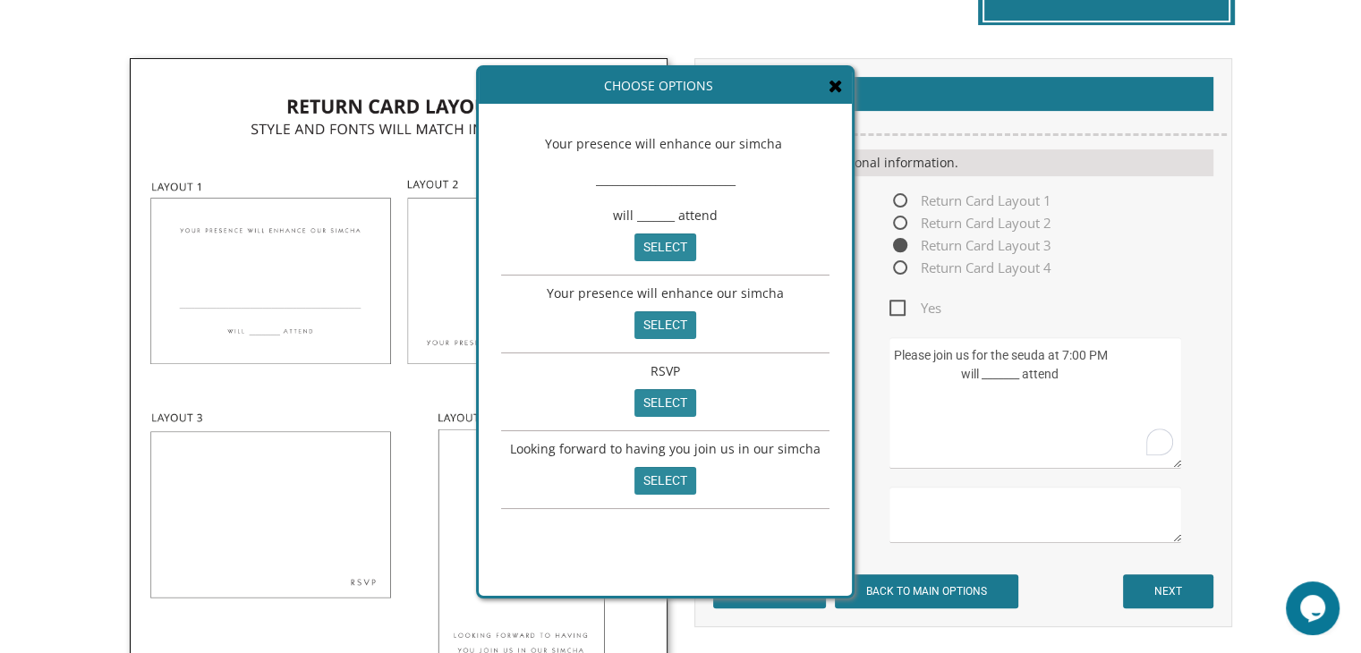
click at [1128, 320] on form "Customizations Please fill in your personal information. Layout Options Fonts /…" at bounding box center [963, 343] width 500 height 532
